Goal: Use online tool/utility

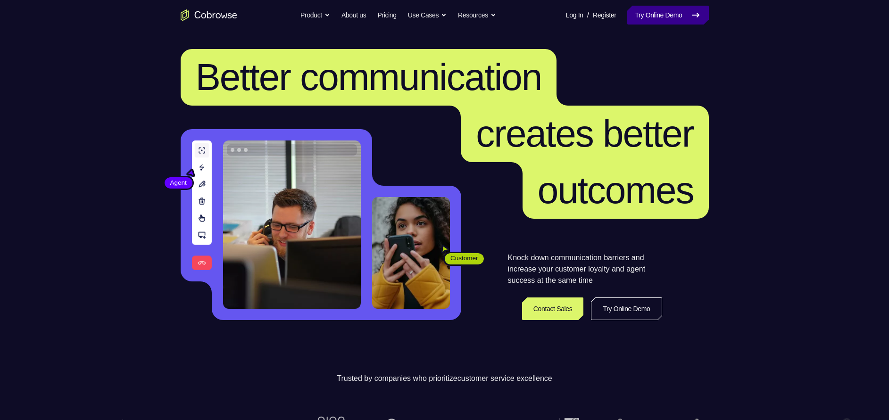
click at [676, 8] on link "Try Online Demo" at bounding box center [667, 15] width 81 height 19
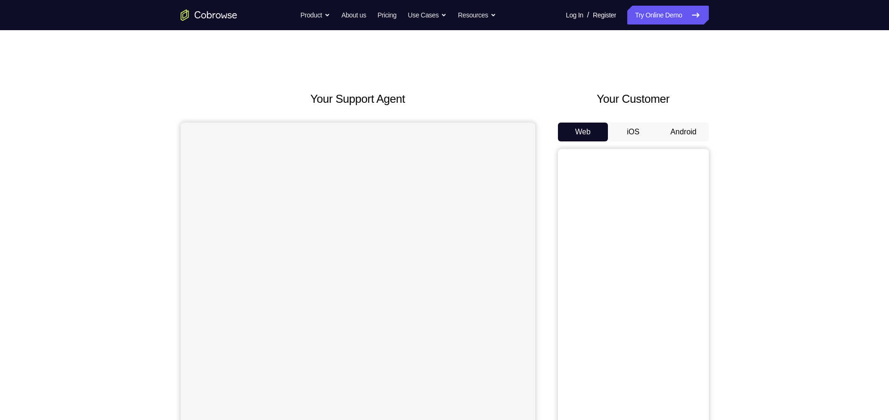
click at [692, 134] on button "Android" at bounding box center [683, 132] width 50 height 19
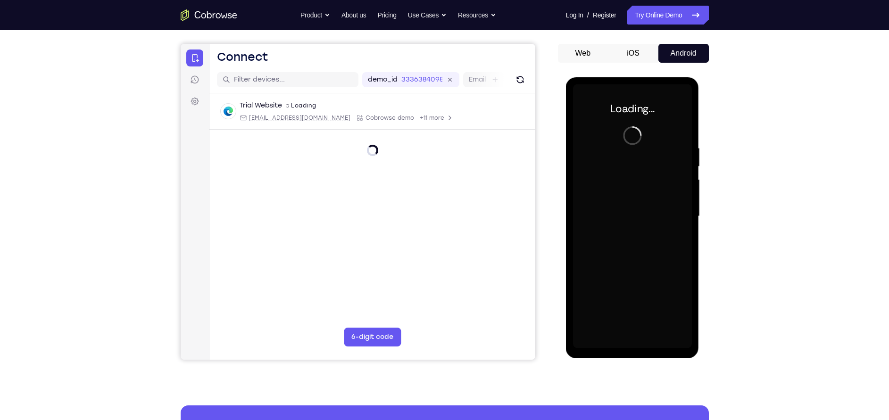
scroll to position [79, 0]
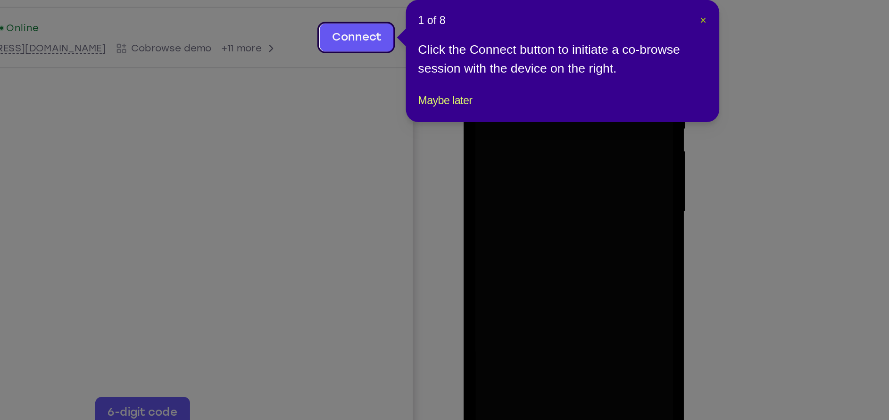
click at [709, 99] on span "×" at bounding box center [710, 101] width 4 height 8
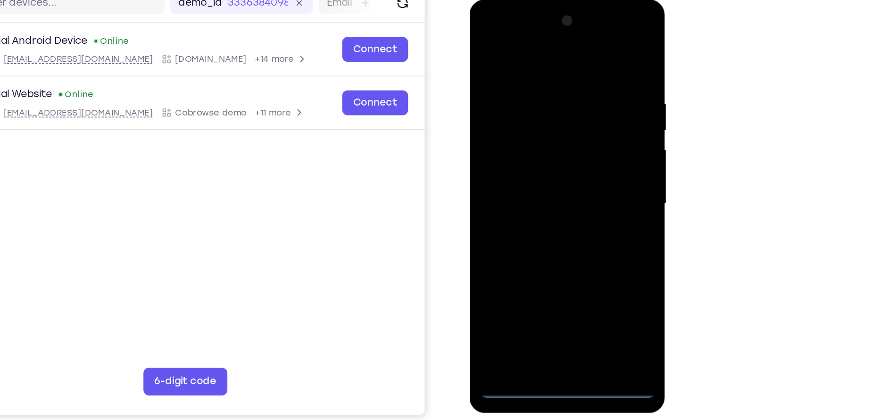
click at [538, 260] on div at bounding box center [535, 139] width 119 height 264
click at [535, 263] on div at bounding box center [535, 139] width 119 height 264
click at [572, 223] on div at bounding box center [535, 139] width 119 height 264
click at [551, 45] on div at bounding box center [535, 139] width 119 height 264
click at [576, 130] on div at bounding box center [535, 139] width 119 height 264
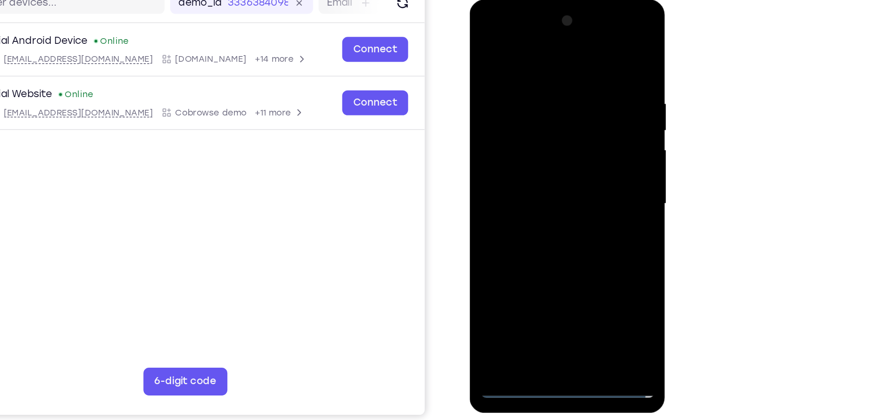
click at [522, 155] on div at bounding box center [535, 139] width 119 height 264
click at [515, 133] on div at bounding box center [535, 139] width 119 height 264
click at [515, 120] on div at bounding box center [535, 139] width 119 height 264
click at [524, 136] on div at bounding box center [535, 139] width 119 height 264
click at [537, 173] on div at bounding box center [535, 139] width 119 height 264
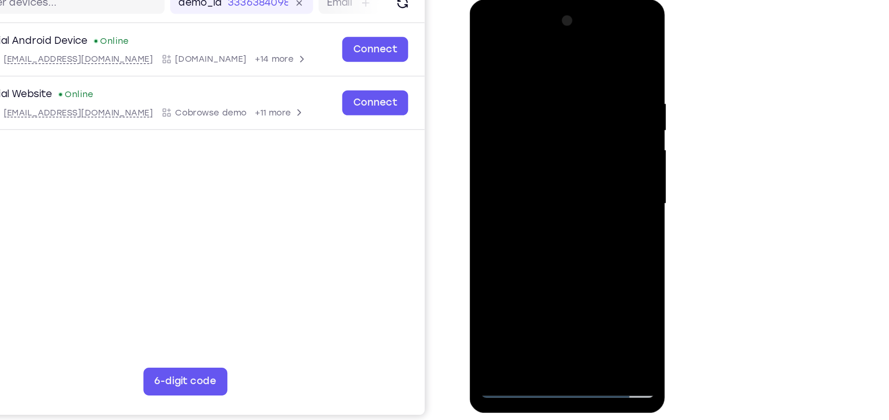
click at [546, 164] on div at bounding box center [535, 139] width 119 height 264
click at [545, 173] on div at bounding box center [535, 139] width 119 height 264
click at [585, 52] on div at bounding box center [535, 139] width 119 height 264
click at [588, 43] on div at bounding box center [535, 139] width 119 height 264
click at [559, 251] on div at bounding box center [535, 139] width 119 height 264
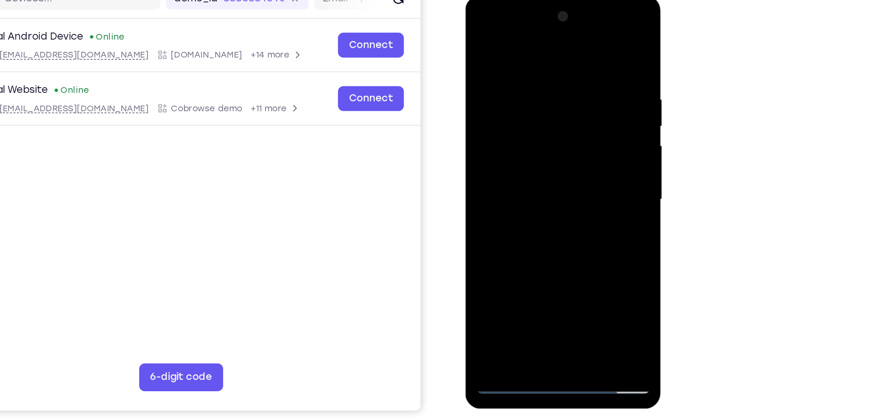
click at [553, 187] on div at bounding box center [532, 134] width 119 height 264
click at [534, 133] on div at bounding box center [532, 134] width 119 height 264
click at [506, 241] on div at bounding box center [532, 134] width 119 height 264
click at [483, 115] on div at bounding box center [532, 134] width 119 height 264
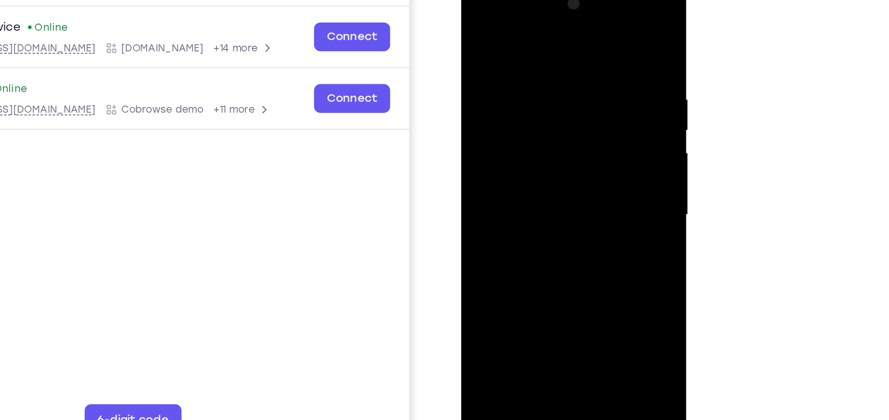
click at [479, 25] on div at bounding box center [527, 118] width 119 height 264
click at [478, 22] on div at bounding box center [527, 118] width 119 height 264
click at [511, 43] on div at bounding box center [527, 118] width 119 height 264
click at [580, 116] on div at bounding box center [527, 118] width 119 height 264
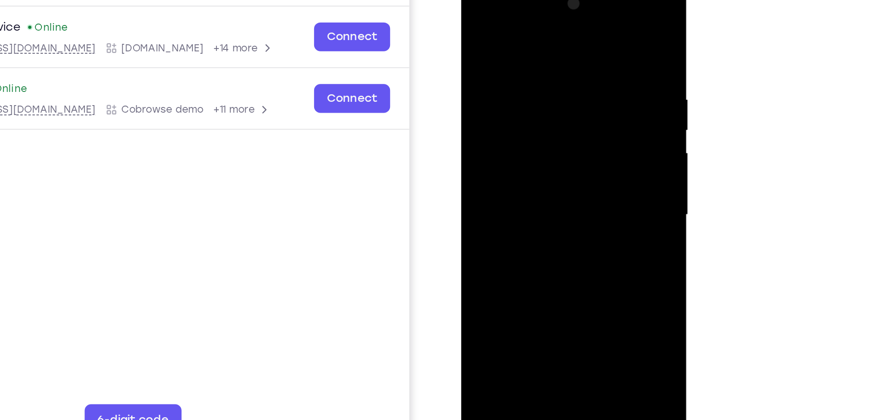
click at [580, 116] on div at bounding box center [527, 118] width 119 height 264
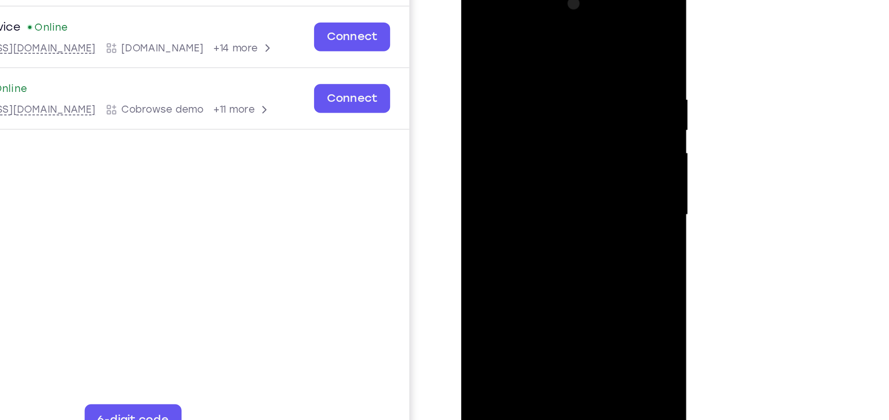
click at [580, 116] on div at bounding box center [527, 118] width 119 height 264
click at [575, 27] on div at bounding box center [527, 118] width 119 height 264
click at [549, 47] on div at bounding box center [527, 118] width 119 height 264
click at [578, 26] on div at bounding box center [527, 118] width 119 height 264
click at [573, 42] on div at bounding box center [527, 118] width 119 height 264
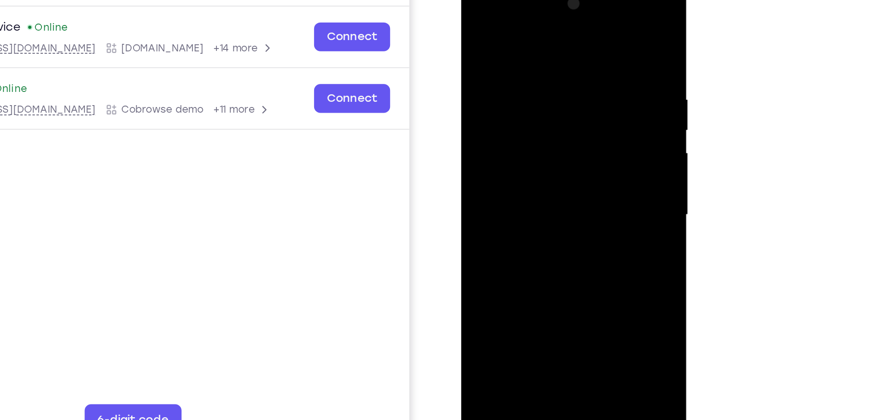
click at [576, 70] on div at bounding box center [527, 118] width 119 height 264
click at [527, 227] on div at bounding box center [527, 118] width 119 height 264
click at [502, 226] on div at bounding box center [527, 118] width 119 height 264
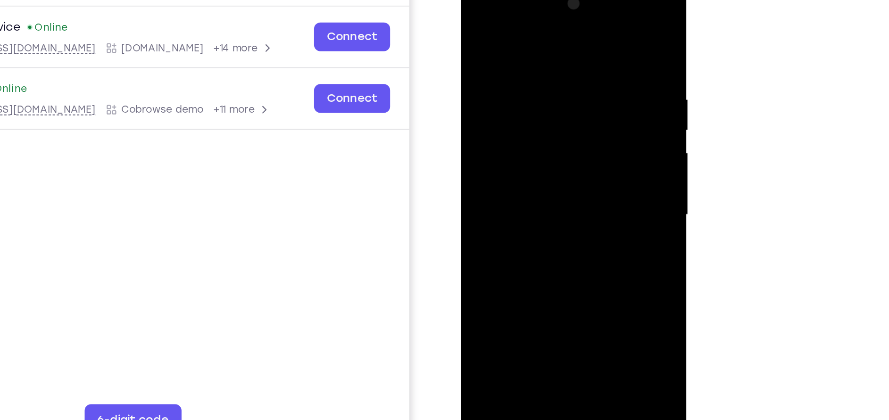
click at [542, 187] on div at bounding box center [527, 118] width 119 height 264
click at [527, 113] on div at bounding box center [527, 118] width 119 height 264
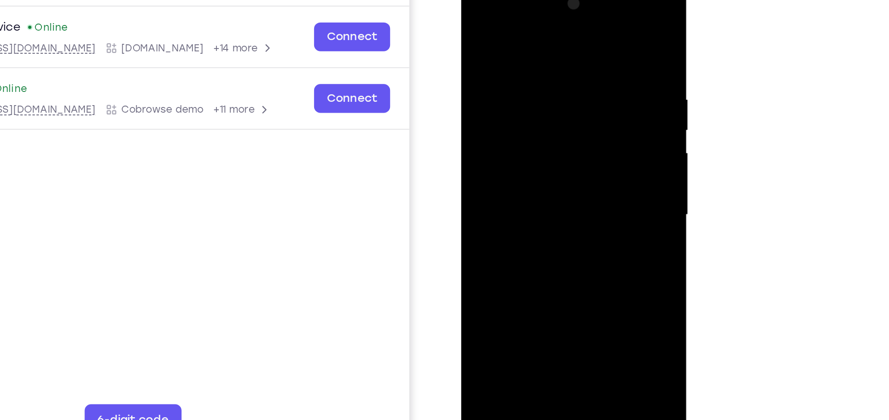
click at [550, 228] on div at bounding box center [527, 118] width 119 height 264
click at [573, 225] on div at bounding box center [527, 118] width 119 height 264
click at [577, 176] on div at bounding box center [527, 118] width 119 height 264
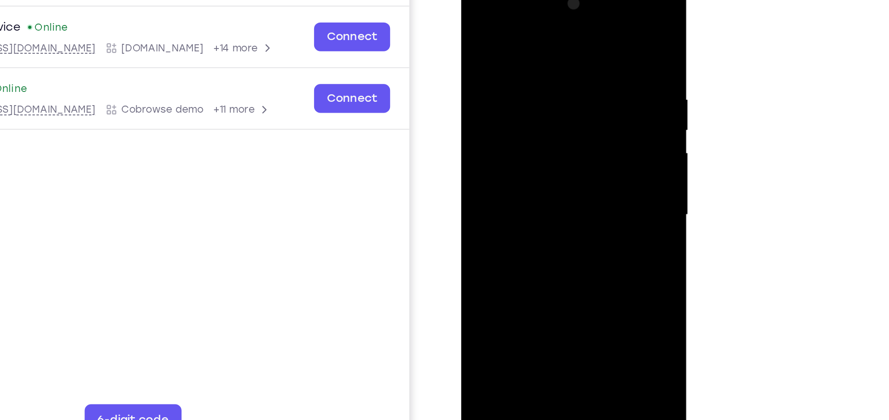
click at [577, 176] on div at bounding box center [527, 118] width 119 height 264
click at [574, 154] on div at bounding box center [527, 118] width 119 height 264
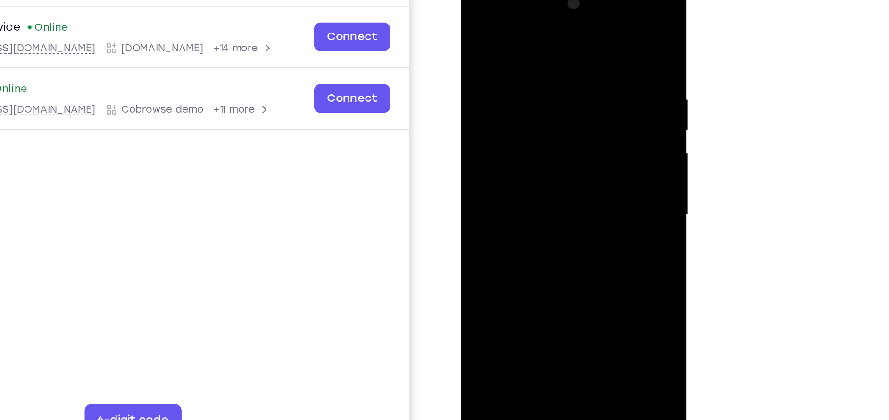
click at [574, 154] on div at bounding box center [527, 118] width 119 height 264
click at [577, 28] on div at bounding box center [527, 118] width 119 height 264
drag, startPoint x: 574, startPoint y: 37, endPoint x: 483, endPoint y: 51, distance: 93.1
click at [483, 51] on div at bounding box center [527, 118] width 119 height 264
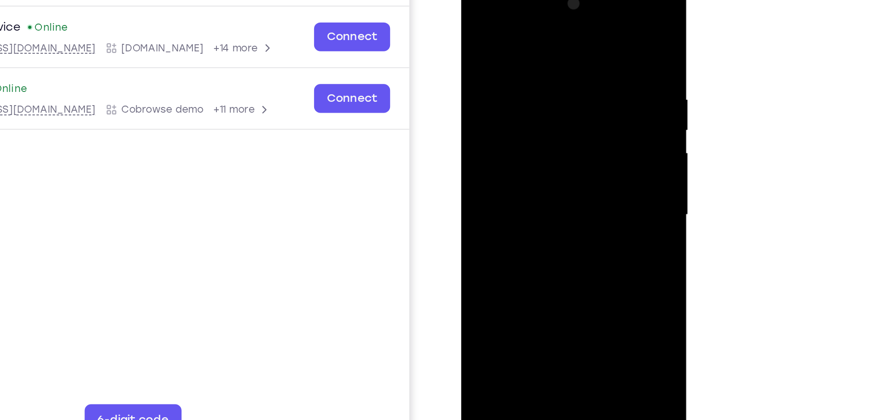
drag, startPoint x: 544, startPoint y: 35, endPoint x: 454, endPoint y: 51, distance: 92.0
click at [461, 51] on html "Online web based iOS Simulators and Android Emulators. Run iPhone, iPad, Mobile…" at bounding box center [528, 120] width 134 height 283
drag, startPoint x: 557, startPoint y: 40, endPoint x: 501, endPoint y: 53, distance: 56.6
click at [501, 53] on div at bounding box center [527, 118] width 119 height 264
click at [494, 42] on div at bounding box center [527, 118] width 119 height 264
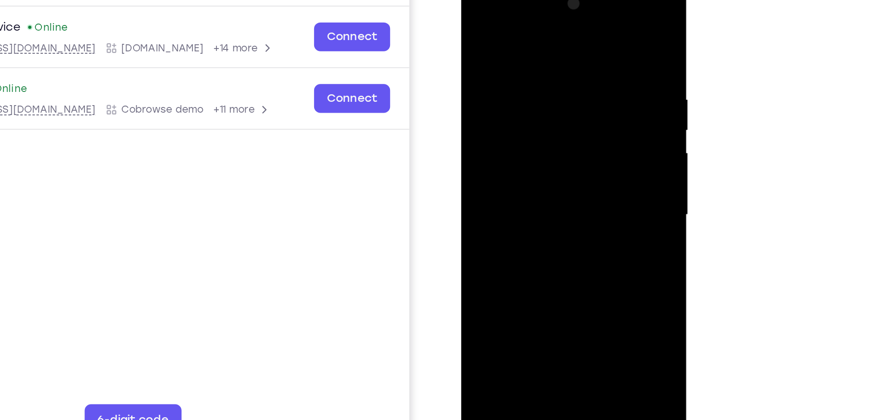
click at [579, 98] on div at bounding box center [527, 118] width 119 height 264
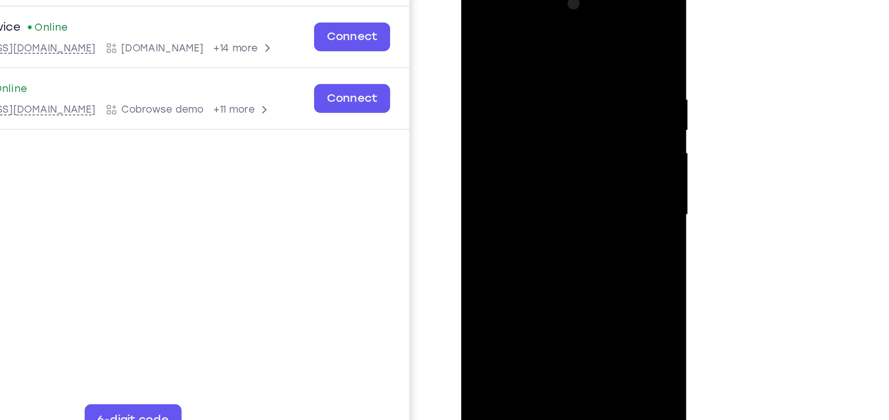
click at [579, 98] on div at bounding box center [527, 118] width 119 height 264
click at [574, 25] on div at bounding box center [527, 118] width 119 height 264
click at [580, 218] on div at bounding box center [527, 118] width 119 height 264
drag, startPoint x: 569, startPoint y: 45, endPoint x: 425, endPoint y: 69, distance: 145.4
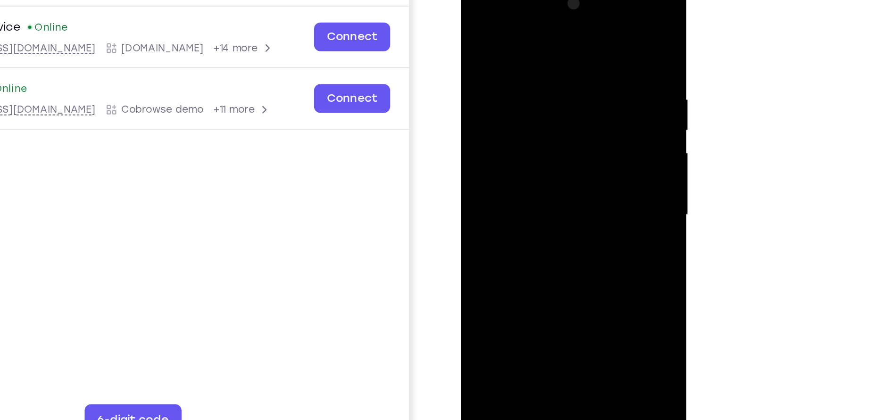
click at [461, 69] on html "Online web based iOS Simulators and Android Emulators. Run iPhone, iPad, Mobile…" at bounding box center [528, 120] width 134 height 283
drag, startPoint x: 539, startPoint y: 44, endPoint x: 498, endPoint y: 51, distance: 41.7
click at [498, 51] on div at bounding box center [527, 118] width 119 height 264
drag, startPoint x: 561, startPoint y: 37, endPoint x: 472, endPoint y: 45, distance: 89.5
click at [472, 45] on div at bounding box center [527, 118] width 119 height 264
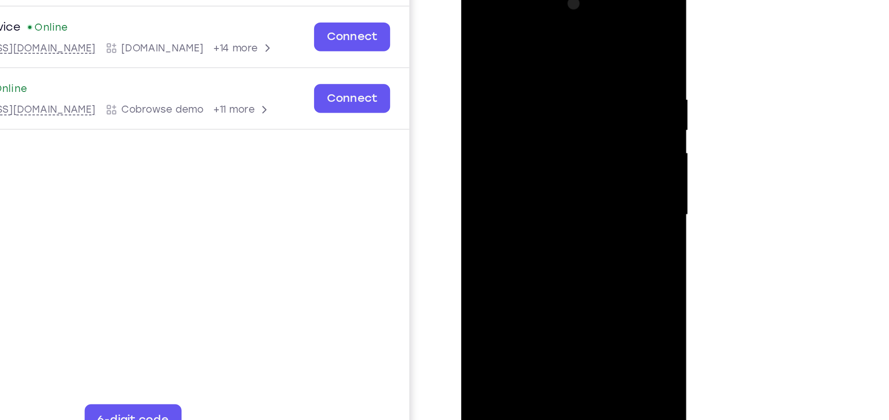
drag, startPoint x: 553, startPoint y: 41, endPoint x: 503, endPoint y: 47, distance: 50.4
click at [503, 47] on div at bounding box center [527, 118] width 119 height 264
click at [525, 39] on div at bounding box center [527, 118] width 119 height 264
click at [579, 43] on div at bounding box center [527, 118] width 119 height 264
click at [582, 61] on div at bounding box center [527, 118] width 119 height 264
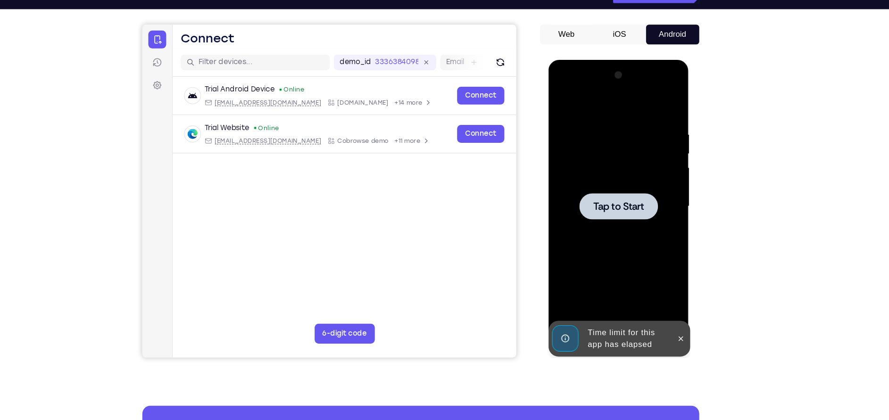
scroll to position [78, 0]
